Goal: Transaction & Acquisition: Book appointment/travel/reservation

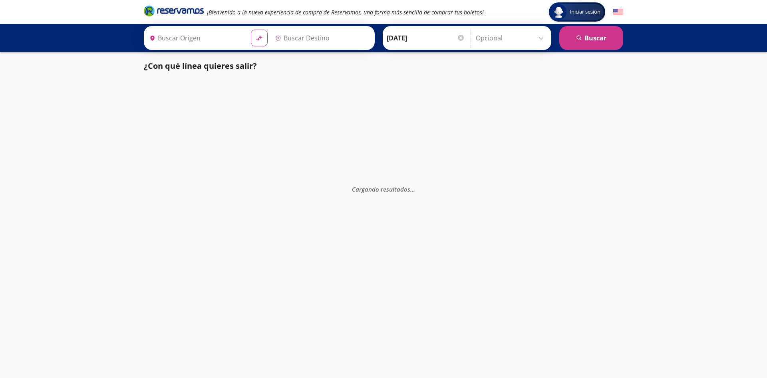
type input "[GEOGRAPHIC_DATA], [GEOGRAPHIC_DATA]"
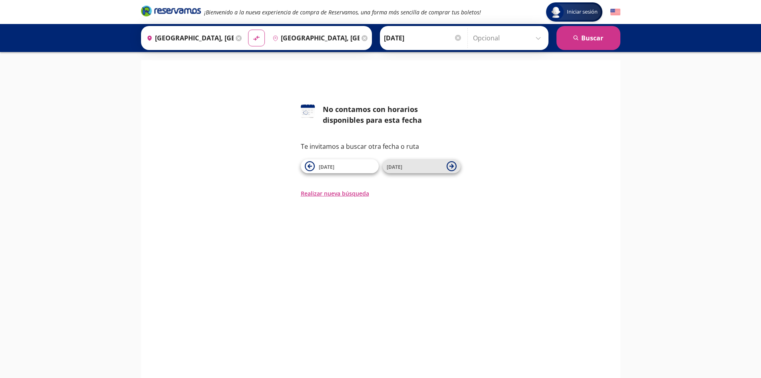
click at [404, 166] on span "[DATE]" at bounding box center [415, 166] width 56 height 10
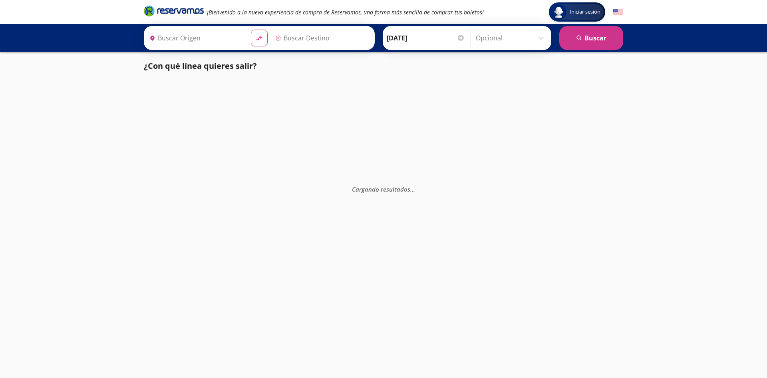
type input "[GEOGRAPHIC_DATA], [GEOGRAPHIC_DATA]"
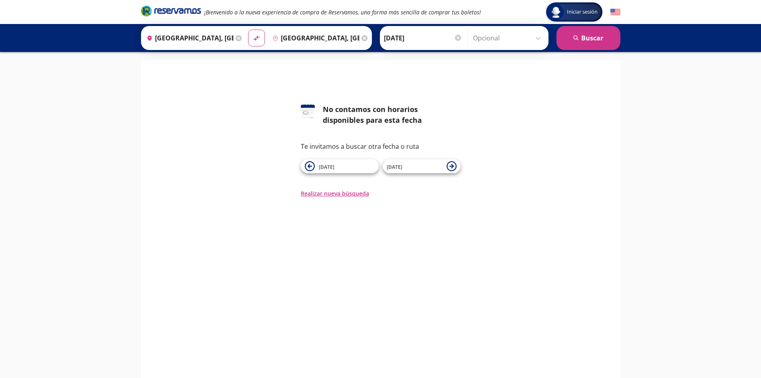
click at [404, 166] on span "[DATE]" at bounding box center [415, 166] width 56 height 10
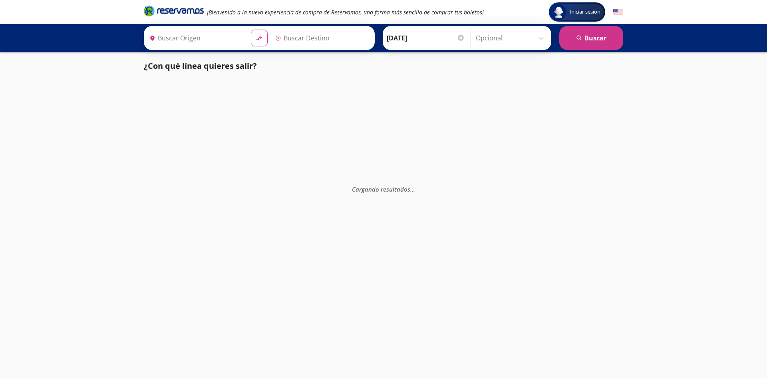
type input "[GEOGRAPHIC_DATA], [GEOGRAPHIC_DATA]"
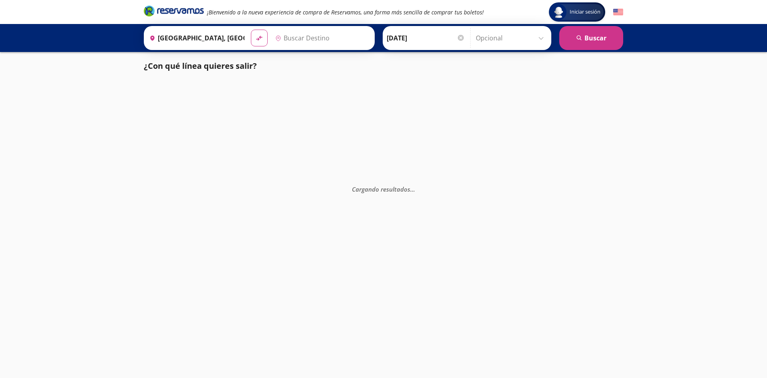
type input "[GEOGRAPHIC_DATA], [GEOGRAPHIC_DATA]"
